Goal: Find specific page/section: Find specific page/section

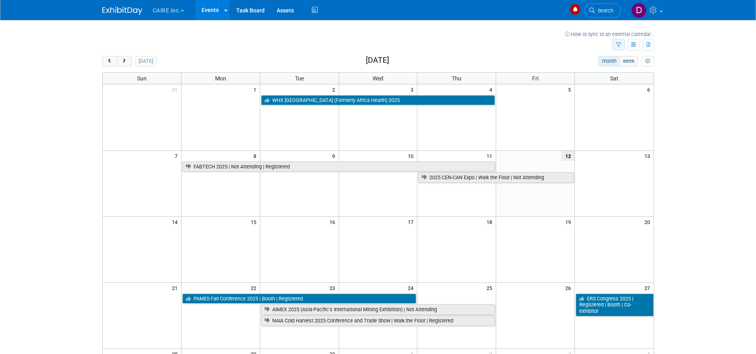
click at [615, 46] on button "button" at bounding box center [618, 45] width 12 height 12
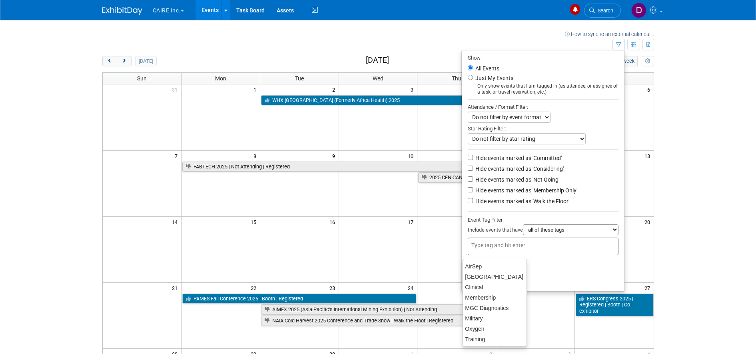
click at [532, 245] on div at bounding box center [543, 246] width 151 height 18
click at [471, 263] on div "AirSep" at bounding box center [495, 266] width 64 height 11
type input "AirSep"
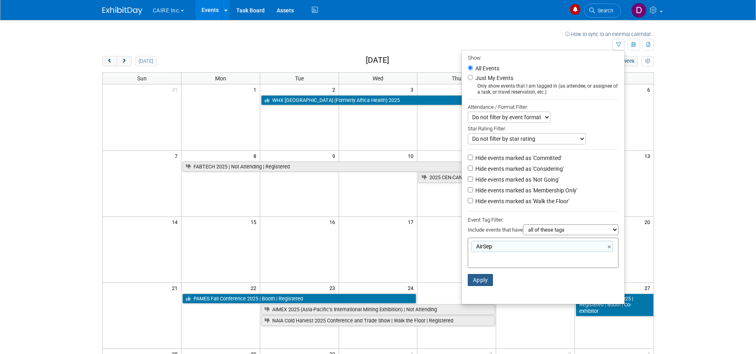
click at [477, 283] on button "Apply" at bounding box center [481, 280] width 26 height 12
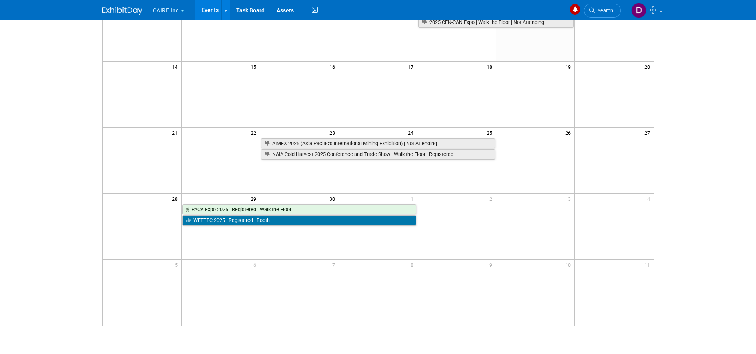
scroll to position [154, 0]
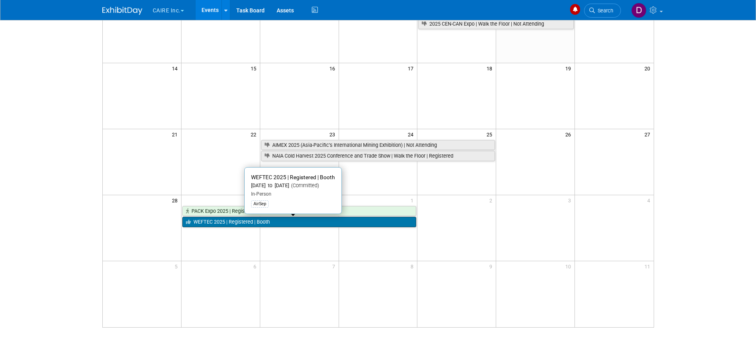
click at [214, 224] on link "WEFTEC 2025 | Registered | Booth" at bounding box center [299, 222] width 234 height 10
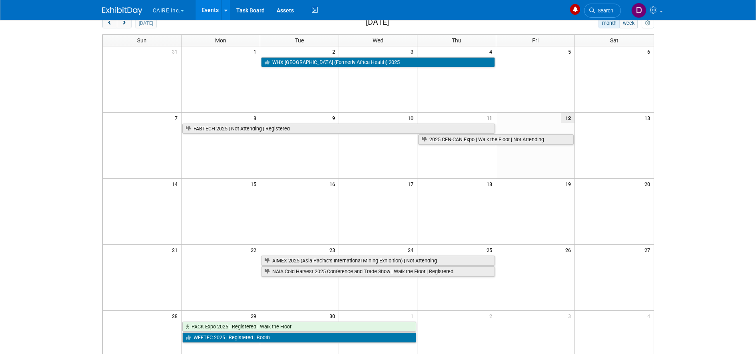
scroll to position [18, 0]
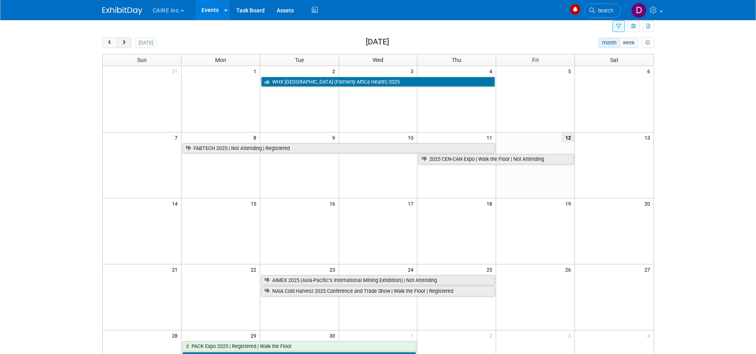
click at [121, 40] on span "next" at bounding box center [124, 42] width 6 height 5
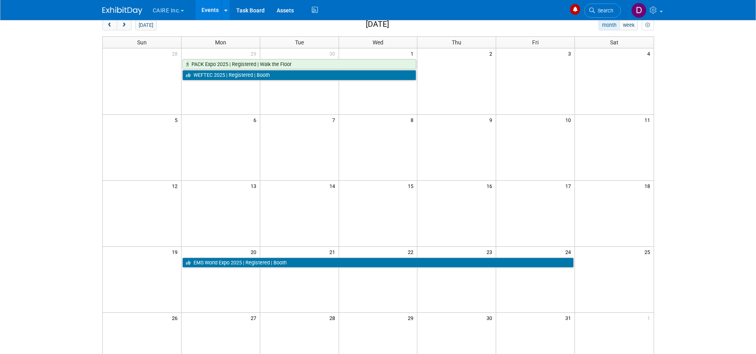
scroll to position [36, 0]
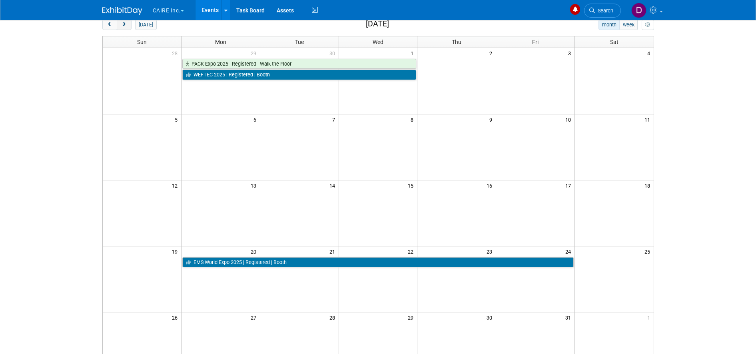
click at [124, 28] on button "next" at bounding box center [124, 25] width 15 height 10
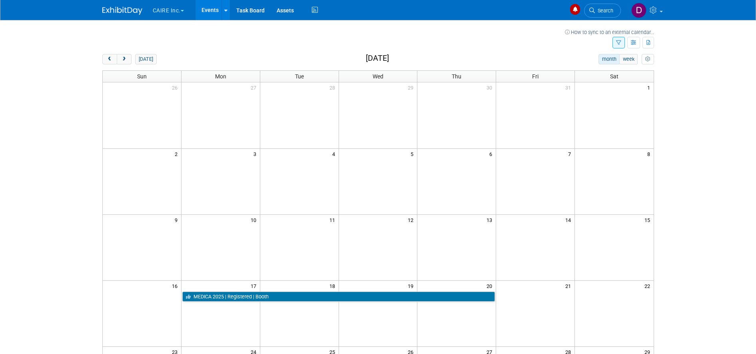
scroll to position [2, 0]
click at [124, 60] on span "next" at bounding box center [124, 59] width 6 height 5
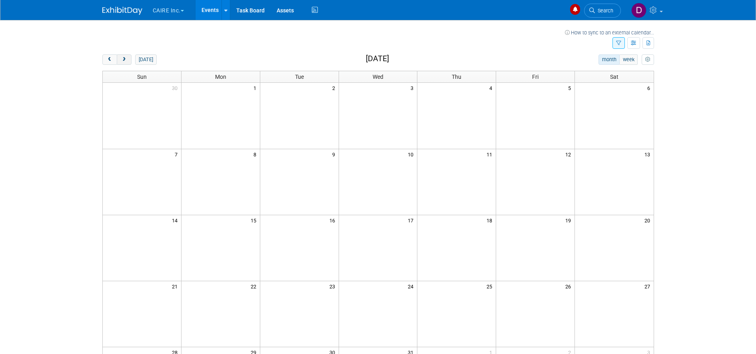
click at [124, 60] on span "next" at bounding box center [124, 59] width 6 height 5
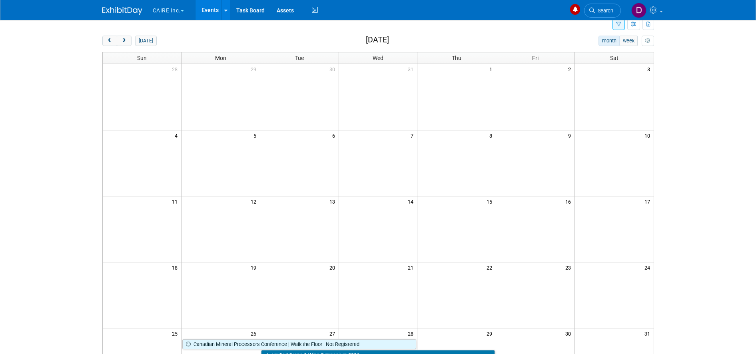
scroll to position [20, 0]
click at [122, 43] on span "next" at bounding box center [124, 41] width 6 height 5
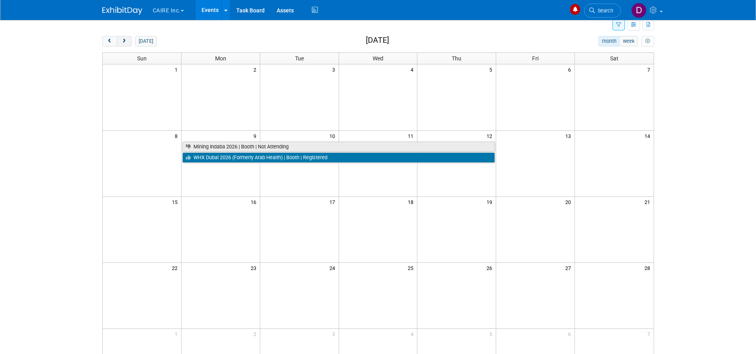
click at [129, 42] on button "next" at bounding box center [124, 41] width 15 height 10
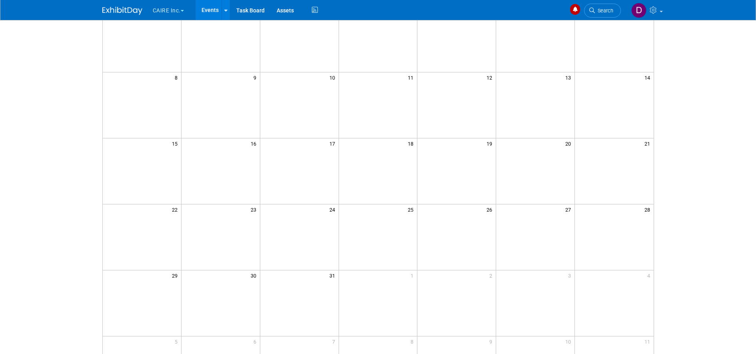
scroll to position [0, 0]
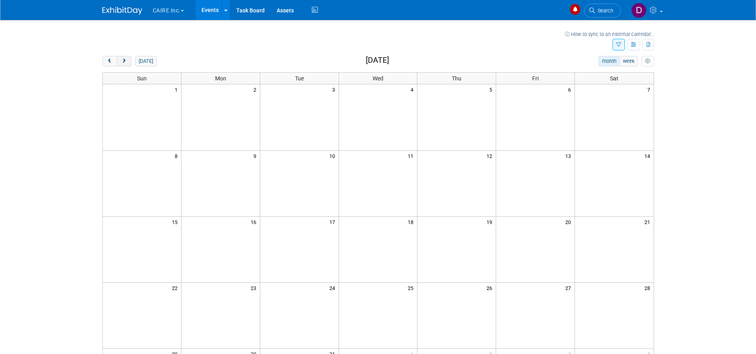
click at [125, 60] on span "next" at bounding box center [124, 61] width 6 height 5
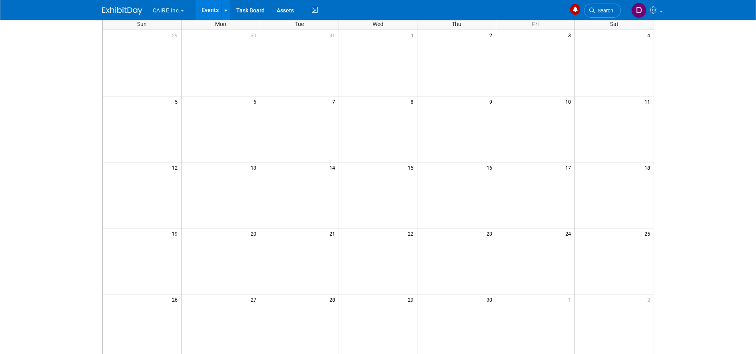
scroll to position [42, 0]
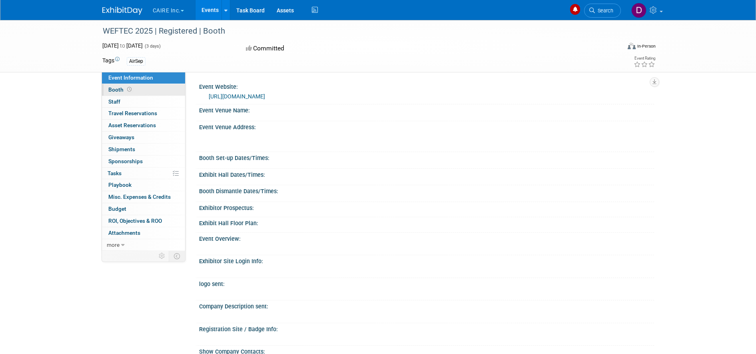
click at [121, 89] on span "Booth" at bounding box center [120, 89] width 25 height 6
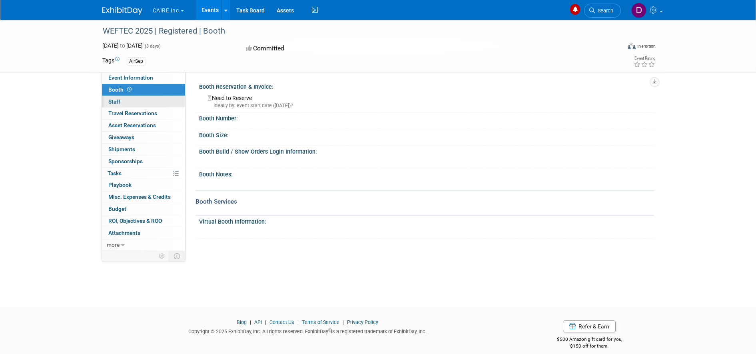
click at [121, 98] on link "0 Staff 0" at bounding box center [143, 102] width 83 height 12
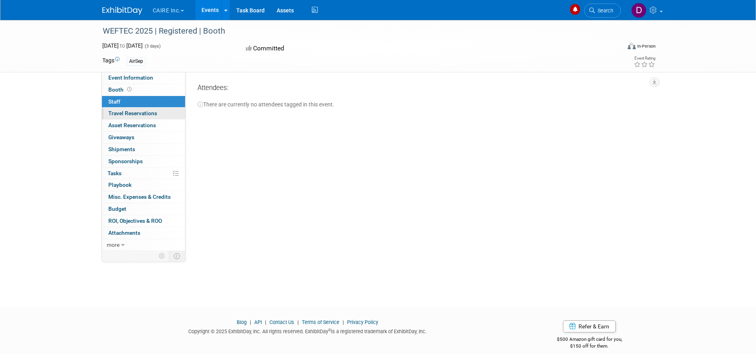
click at [120, 109] on link "0 Travel Reservations 0" at bounding box center [143, 114] width 83 height 12
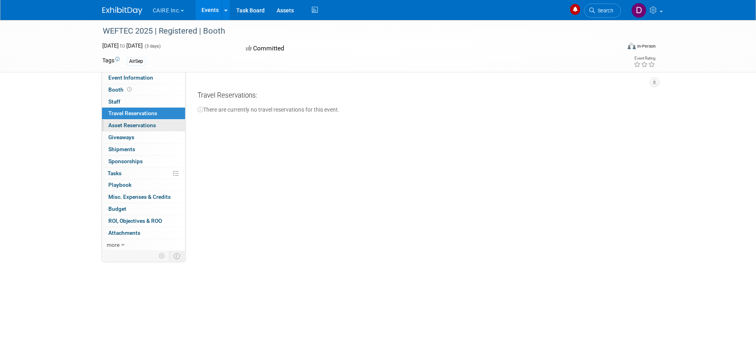
click at [122, 128] on span "Asset Reservations 0" at bounding box center [132, 125] width 48 height 6
